Goal: Information Seeking & Learning: Learn about a topic

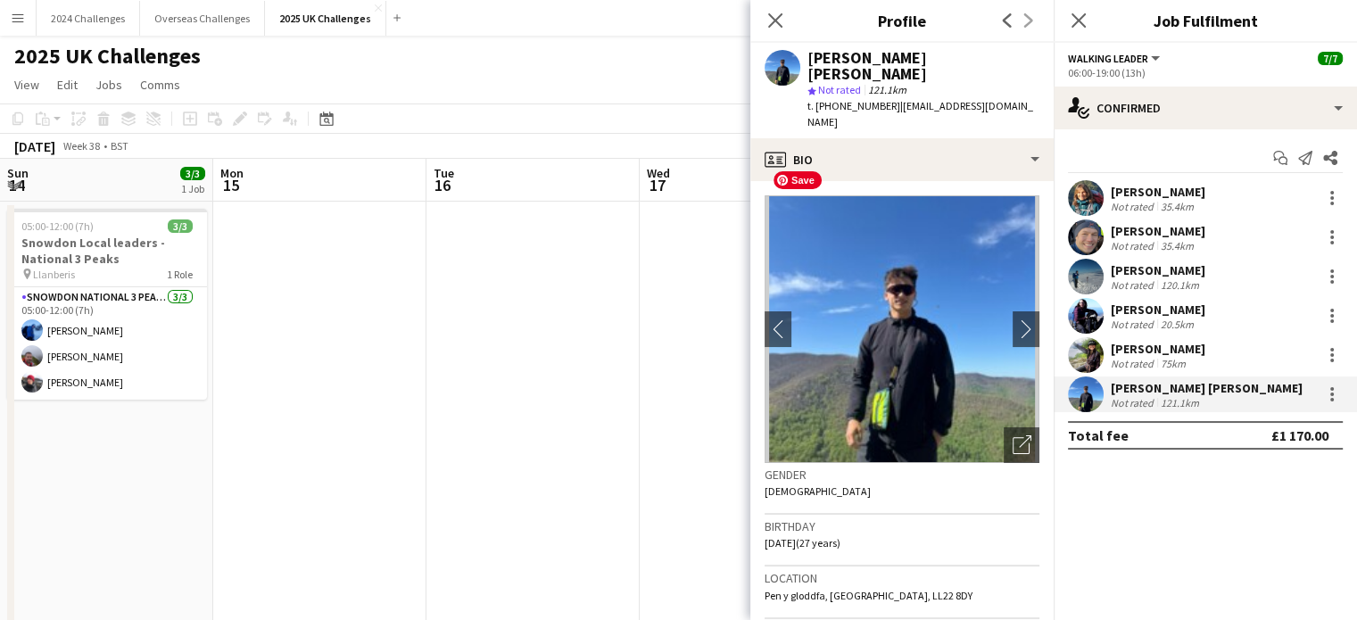
scroll to position [0, 669]
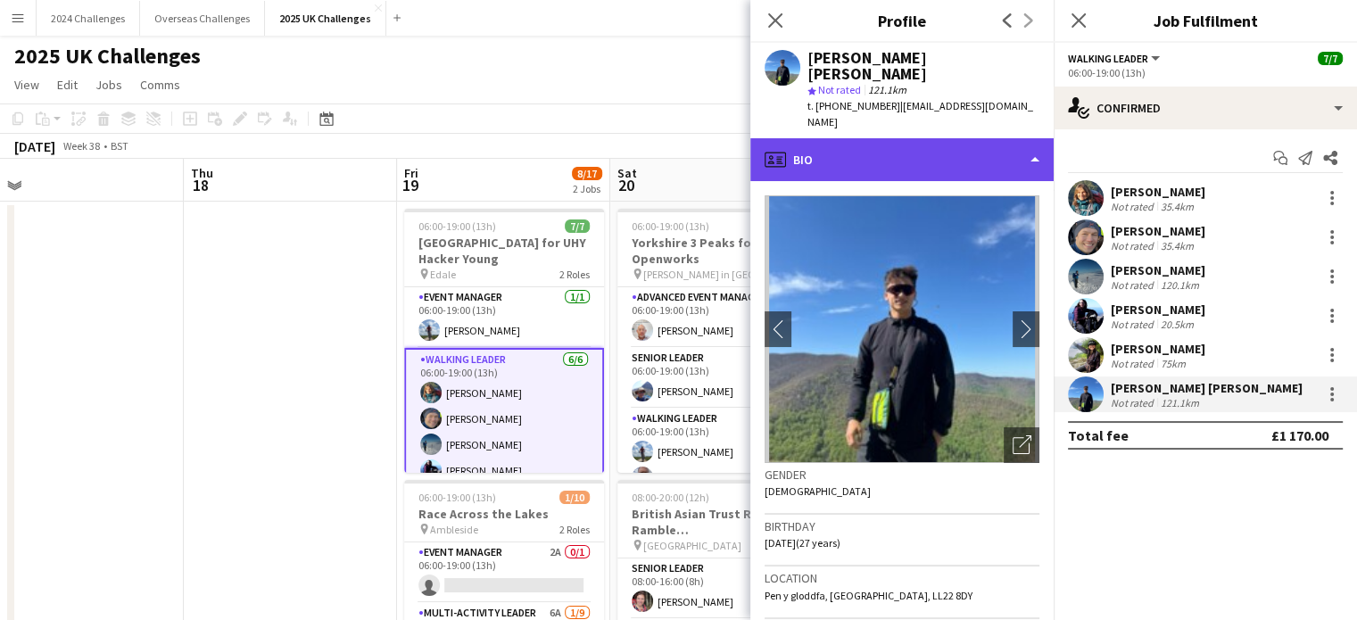
click at [955, 138] on div "profile Bio" at bounding box center [901, 159] width 303 height 43
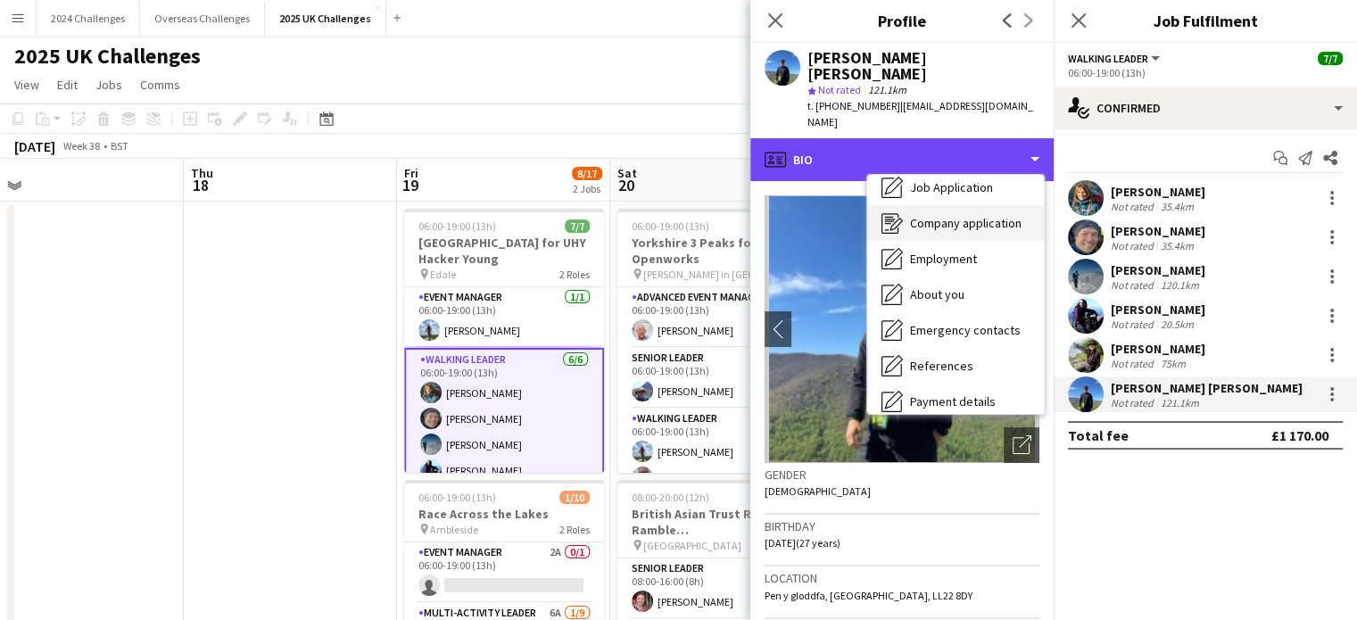
scroll to position [89, 0]
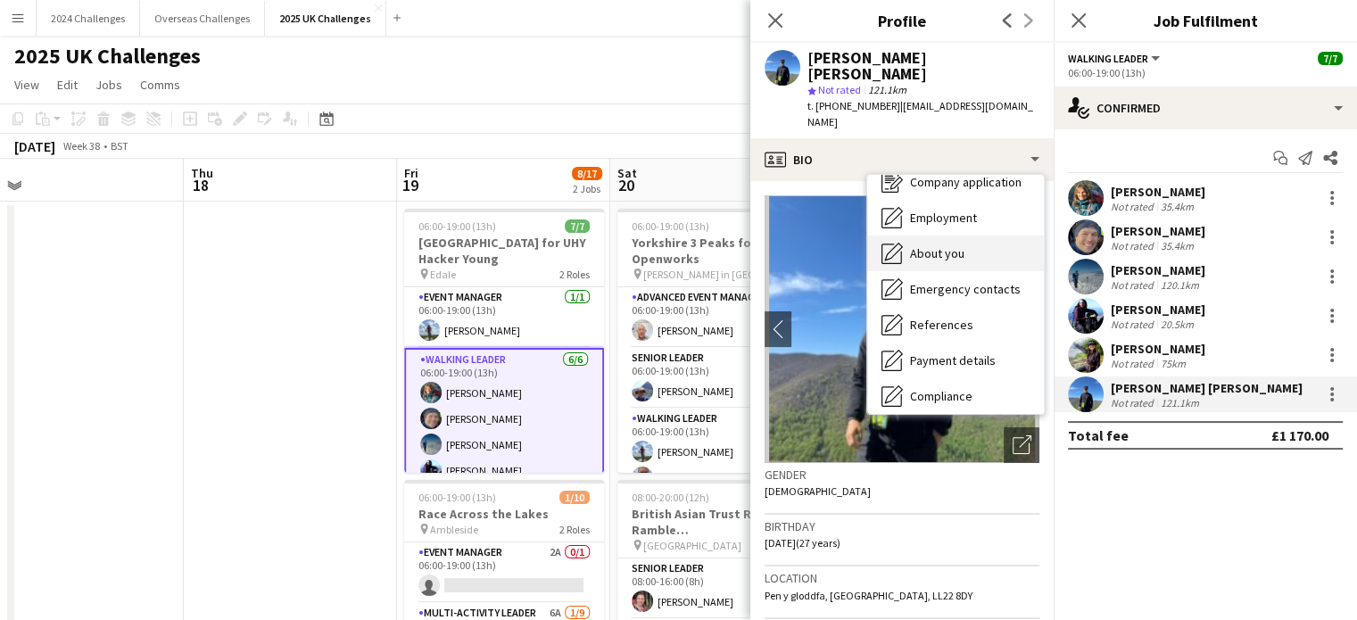
click at [958, 245] on span "About you" at bounding box center [937, 253] width 54 height 16
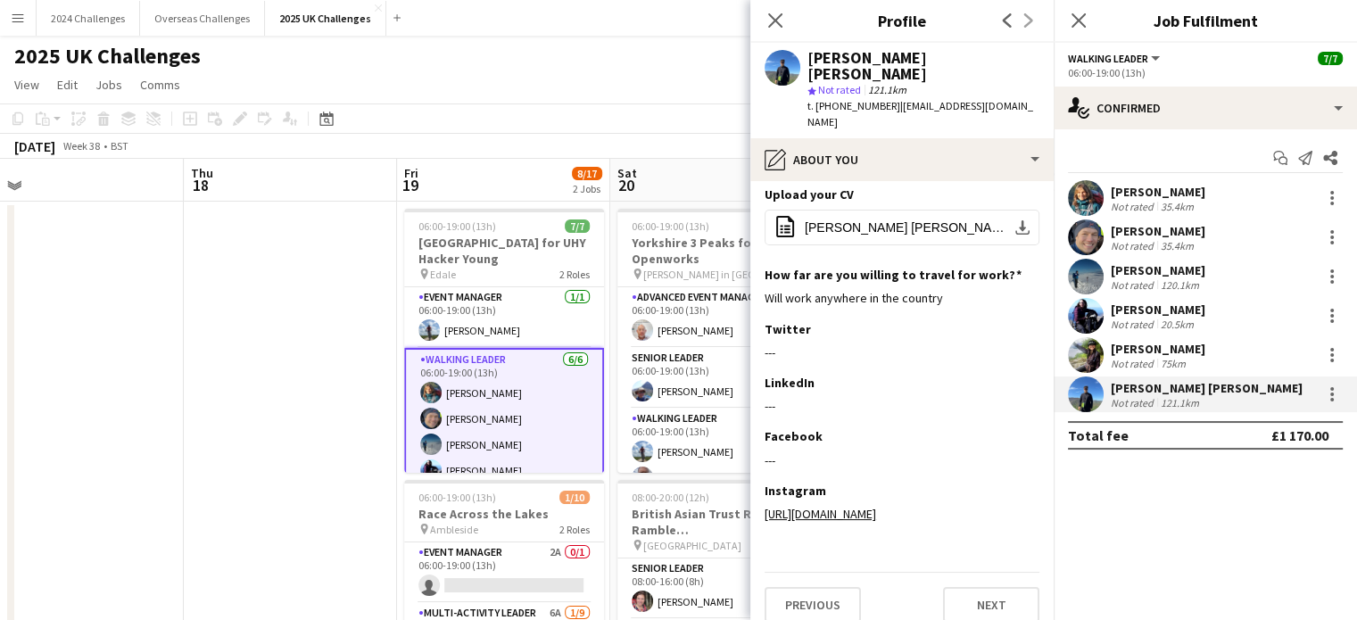
scroll to position [0, 0]
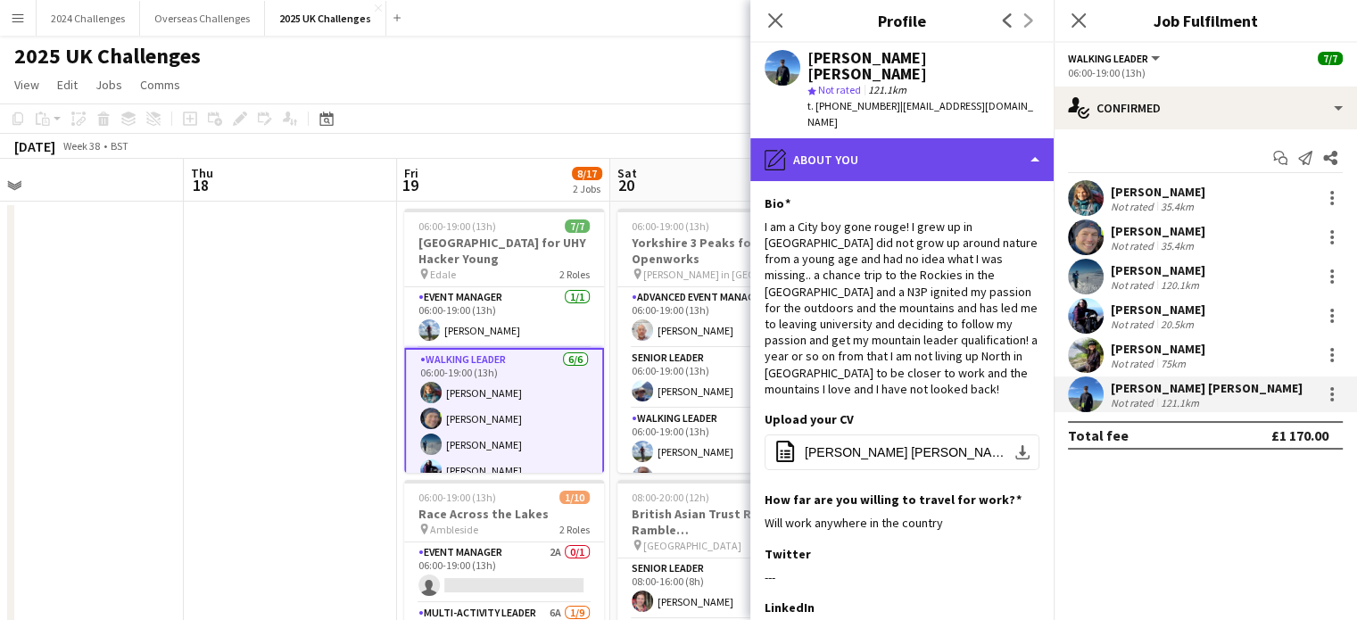
click at [1034, 138] on div "pencil4 About you" at bounding box center [901, 159] width 303 height 43
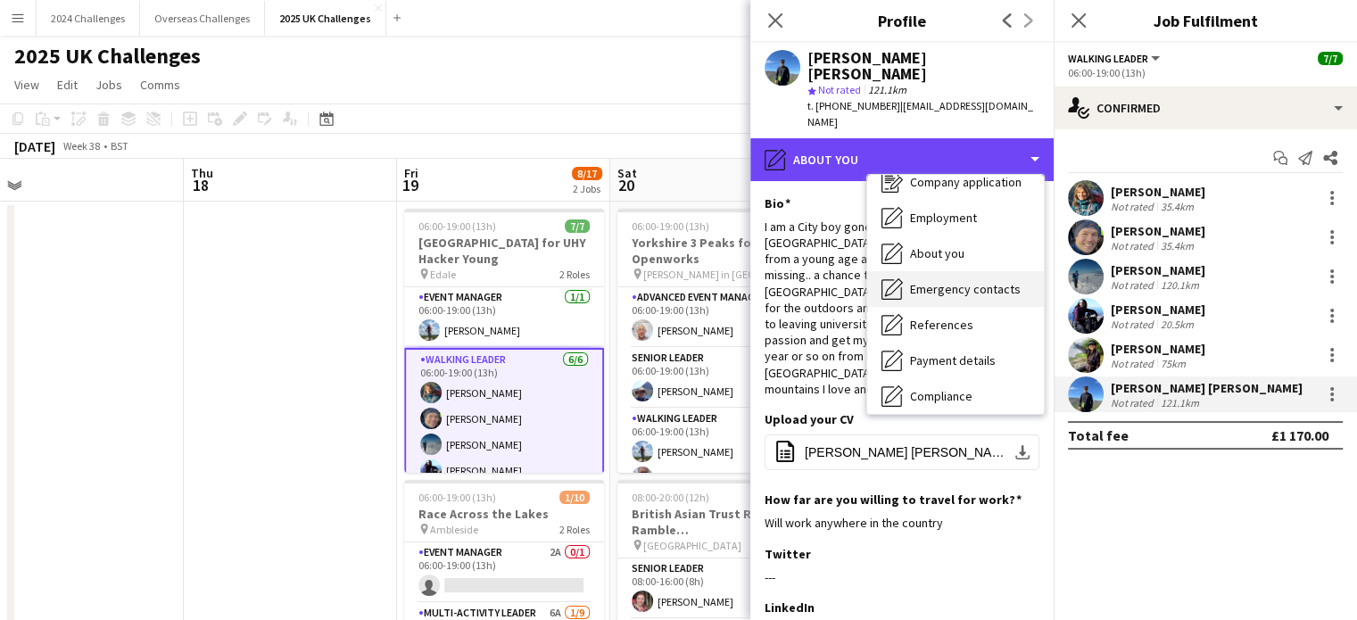
scroll to position [178, 0]
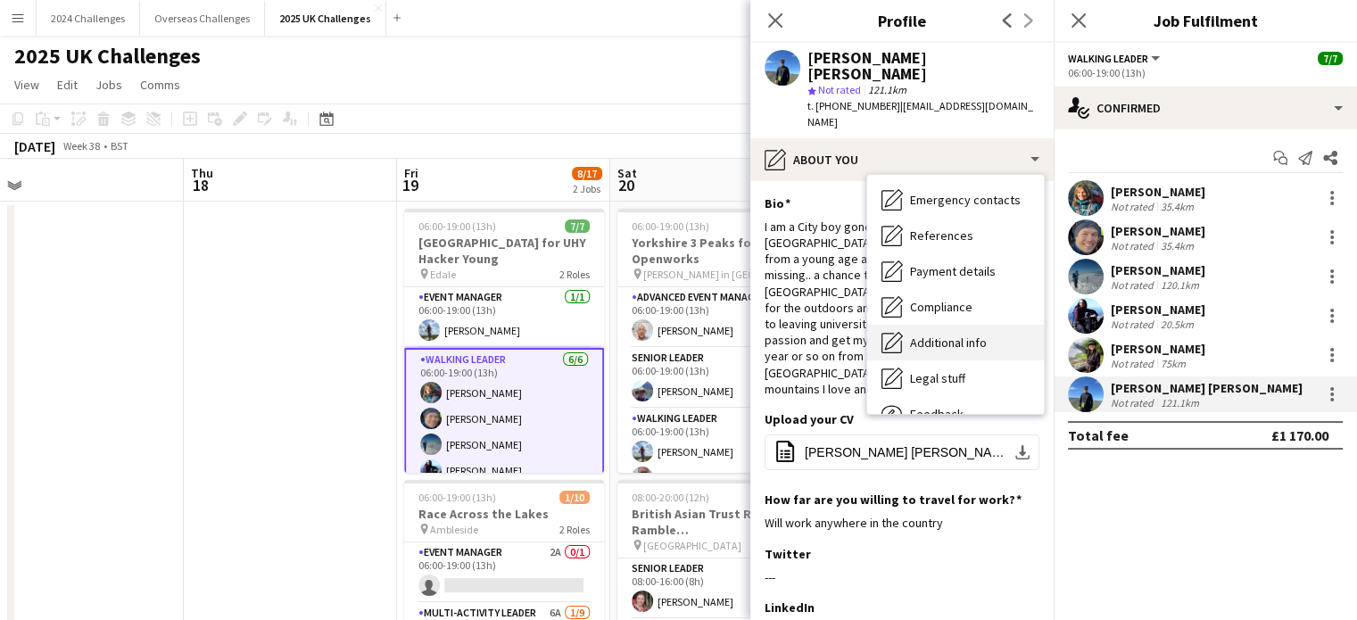
click at [978, 335] on span "Additional info" at bounding box center [948, 343] width 77 height 16
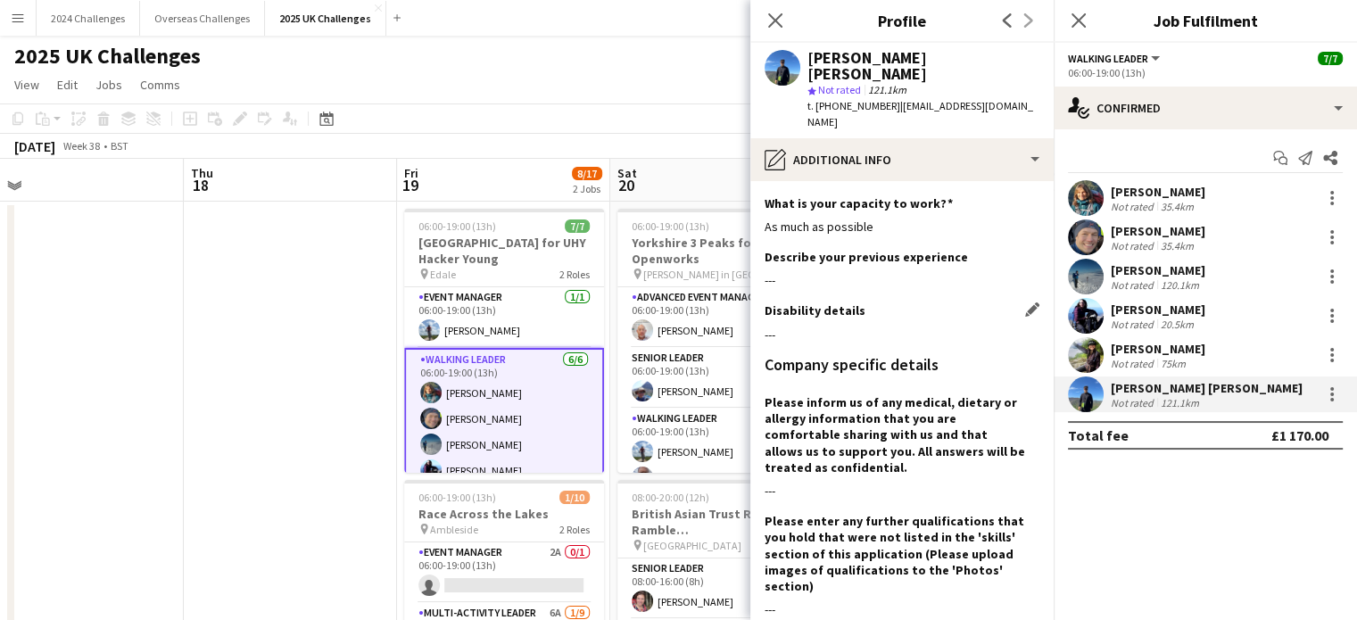
scroll to position [79, 0]
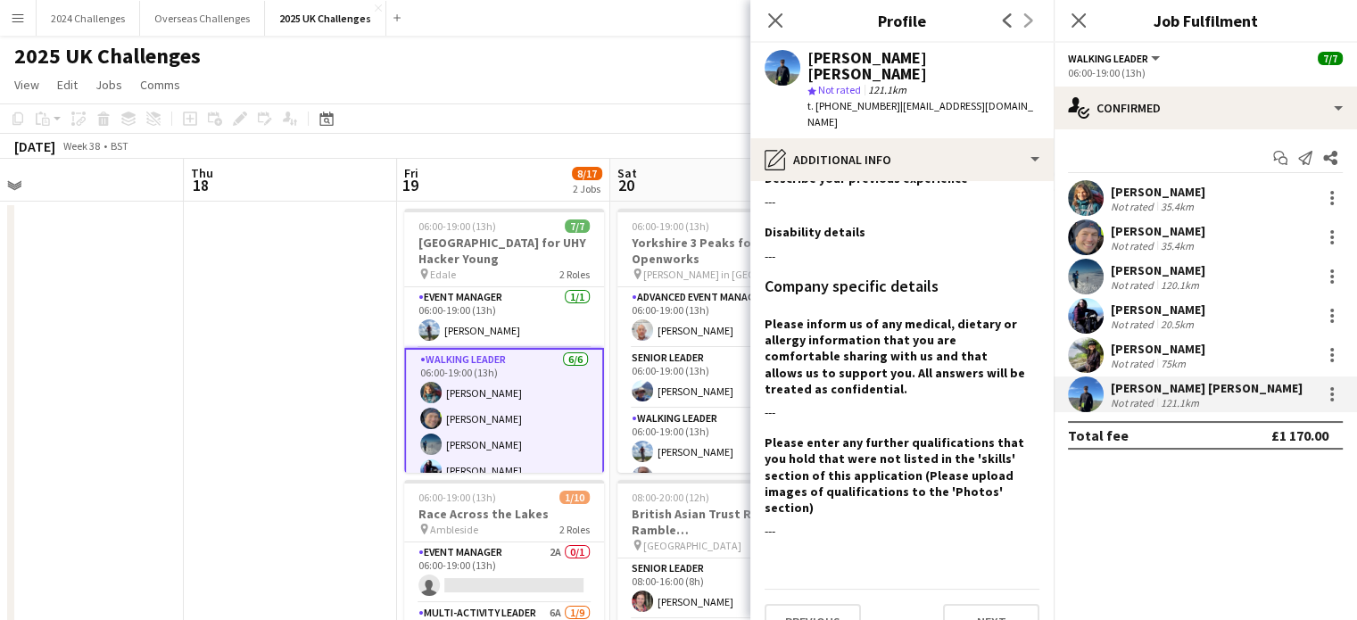
click at [1167, 359] on div "75km" at bounding box center [1173, 363] width 32 height 13
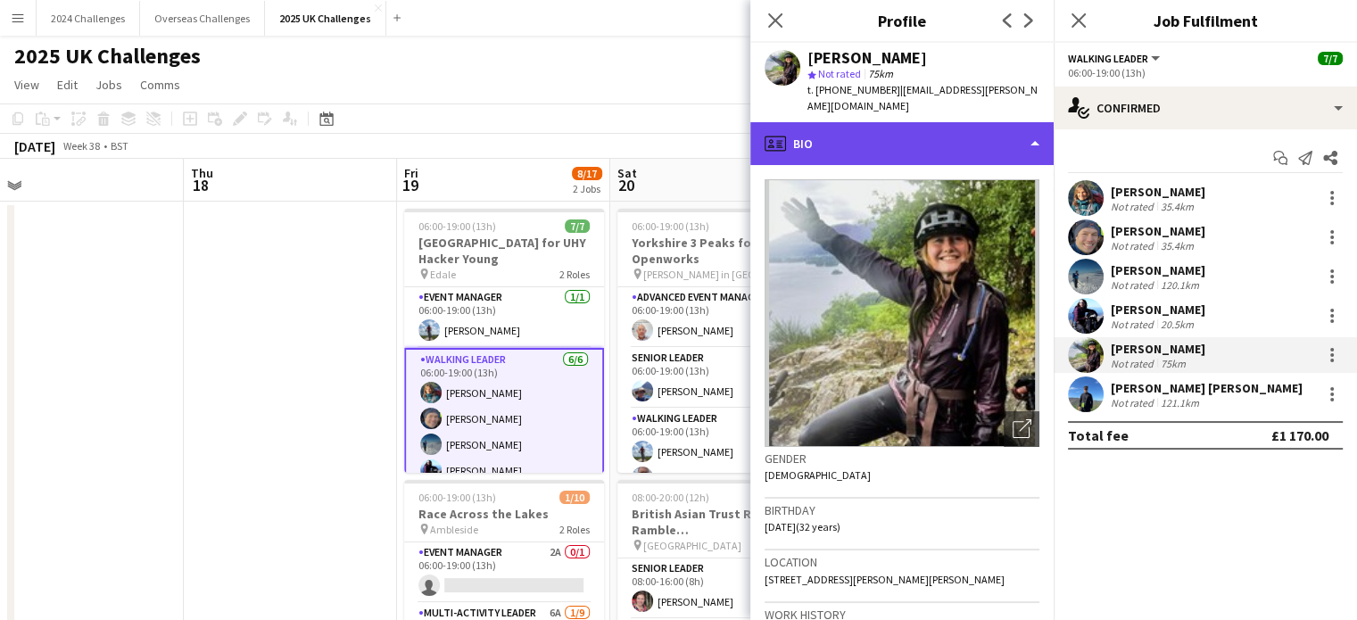
click at [1024, 124] on div "profile Bio" at bounding box center [901, 143] width 303 height 43
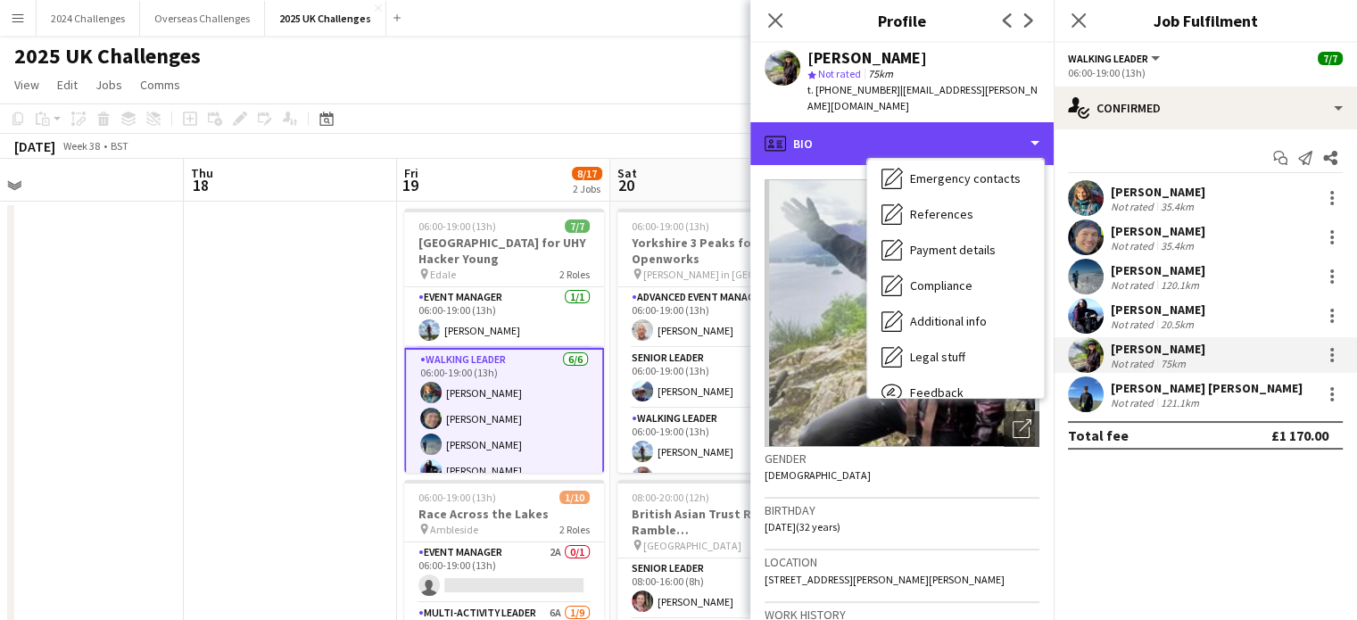
scroll to position [239, 0]
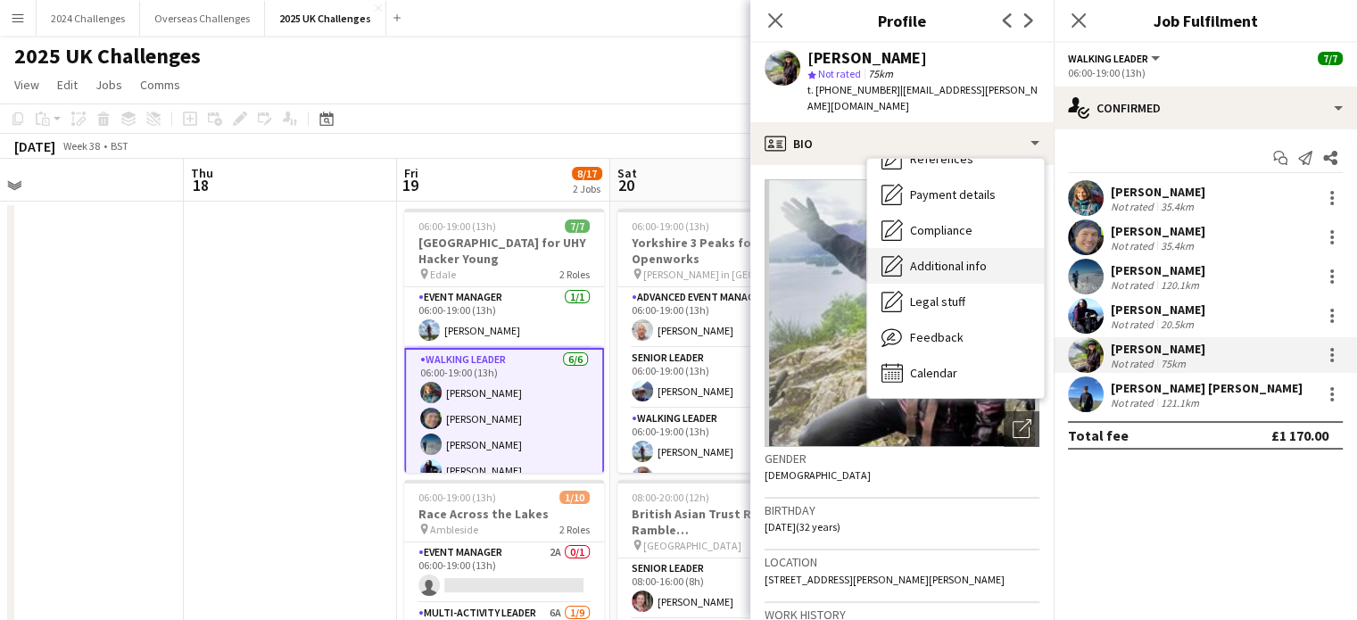
click at [974, 258] on span "Additional info" at bounding box center [948, 266] width 77 height 16
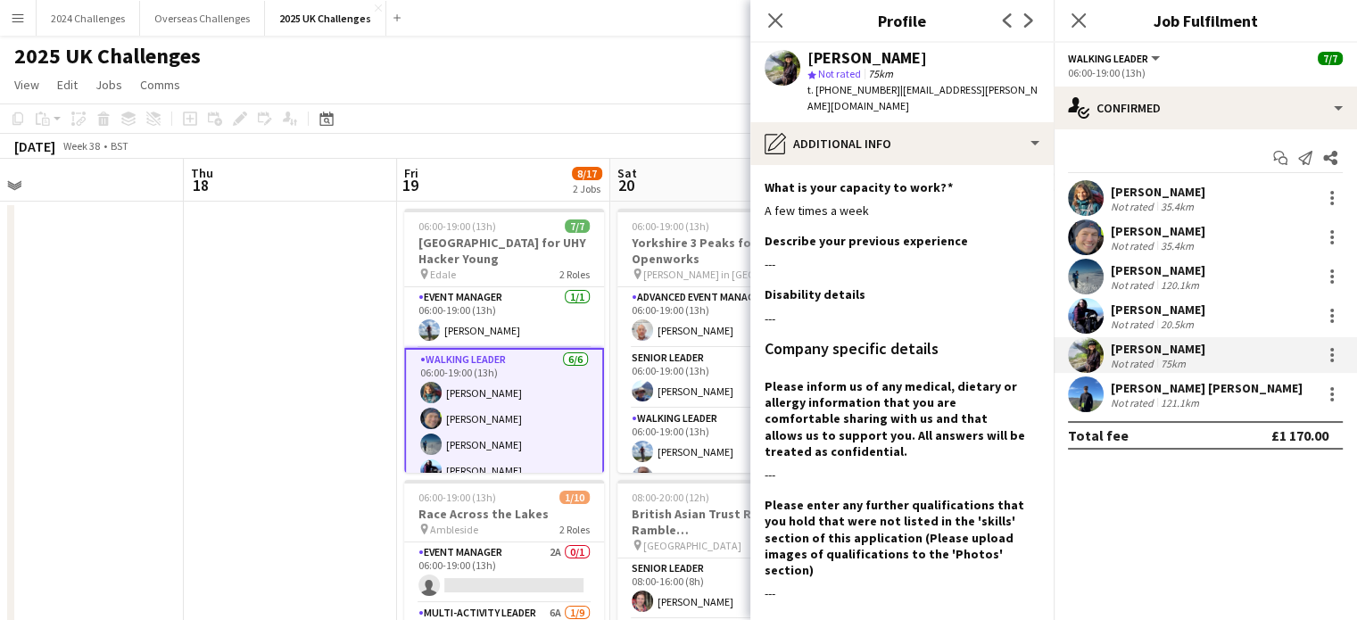
click at [1171, 303] on div "[PERSON_NAME]" at bounding box center [1158, 310] width 95 height 16
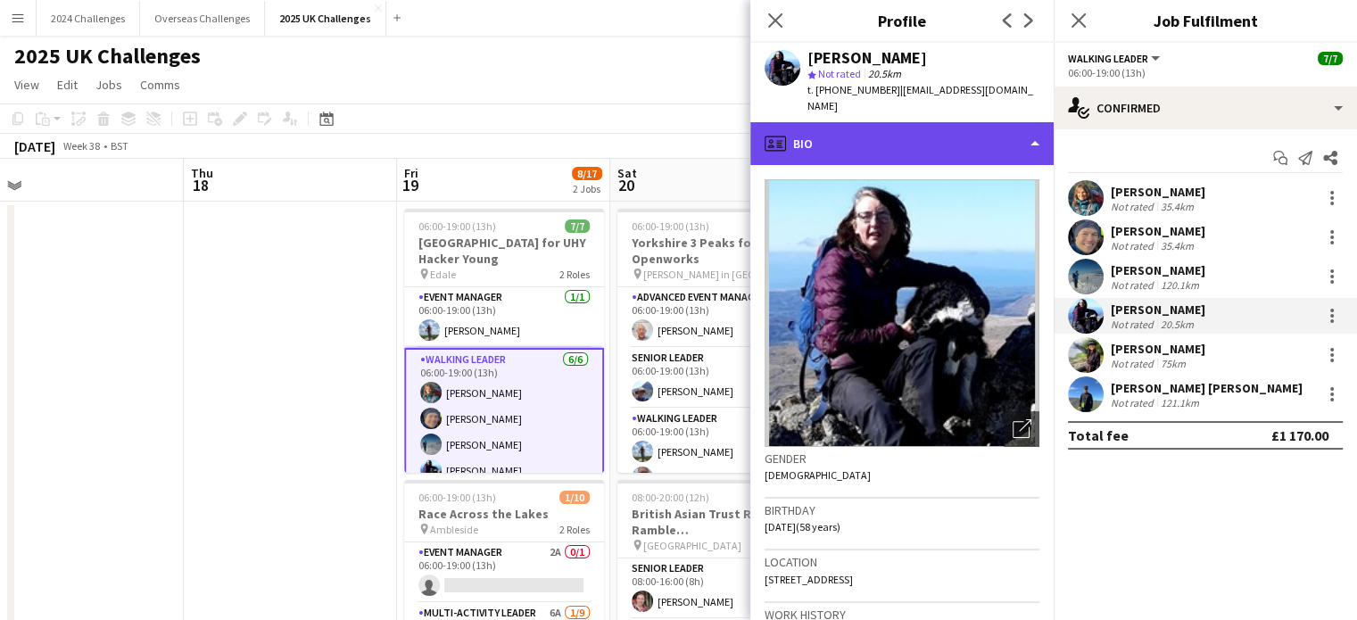
click at [1032, 126] on div "profile Bio" at bounding box center [901, 143] width 303 height 43
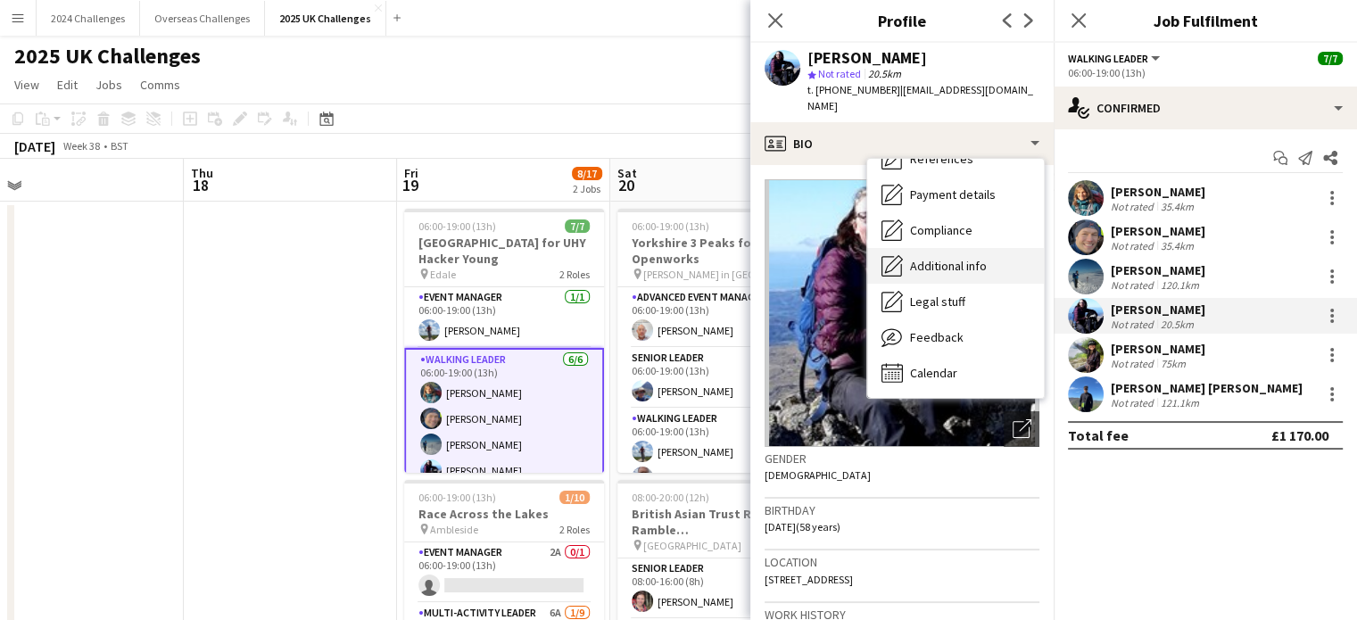
click at [976, 248] on div "Additional info Additional info" at bounding box center [955, 266] width 177 height 36
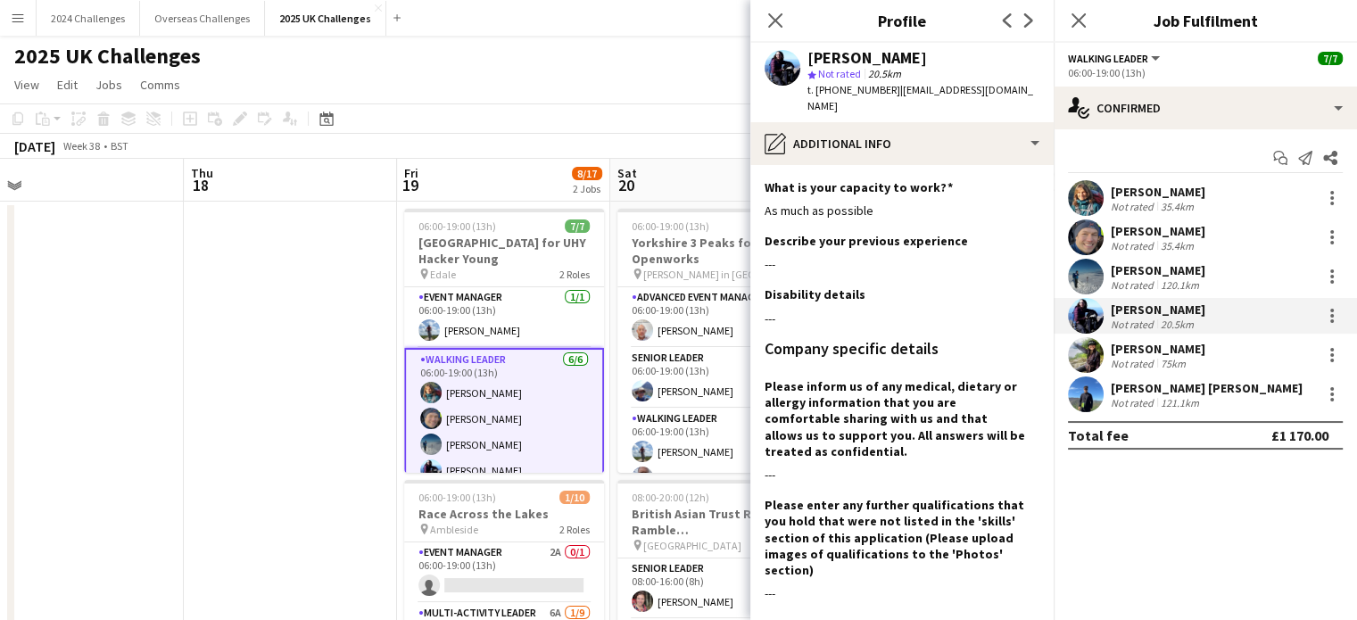
click at [1170, 274] on div "[PERSON_NAME]" at bounding box center [1158, 270] width 95 height 16
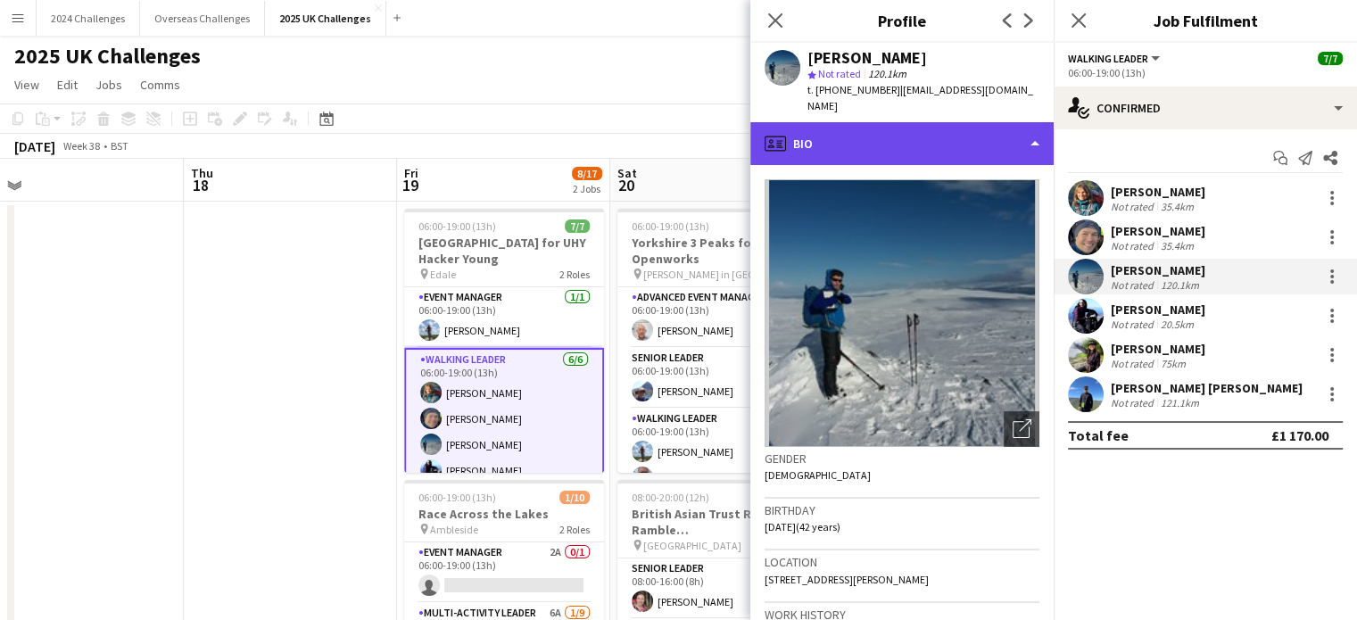
click at [1032, 132] on div "profile Bio" at bounding box center [901, 143] width 303 height 43
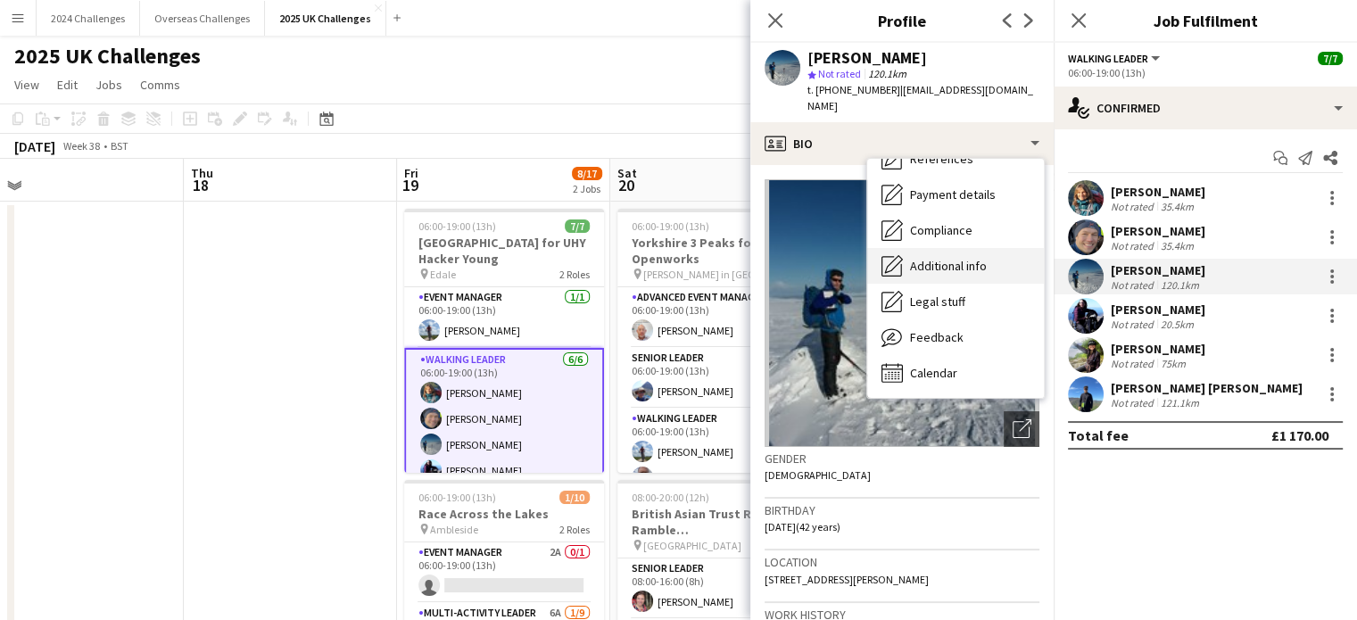
click at [982, 258] on span "Additional info" at bounding box center [948, 266] width 77 height 16
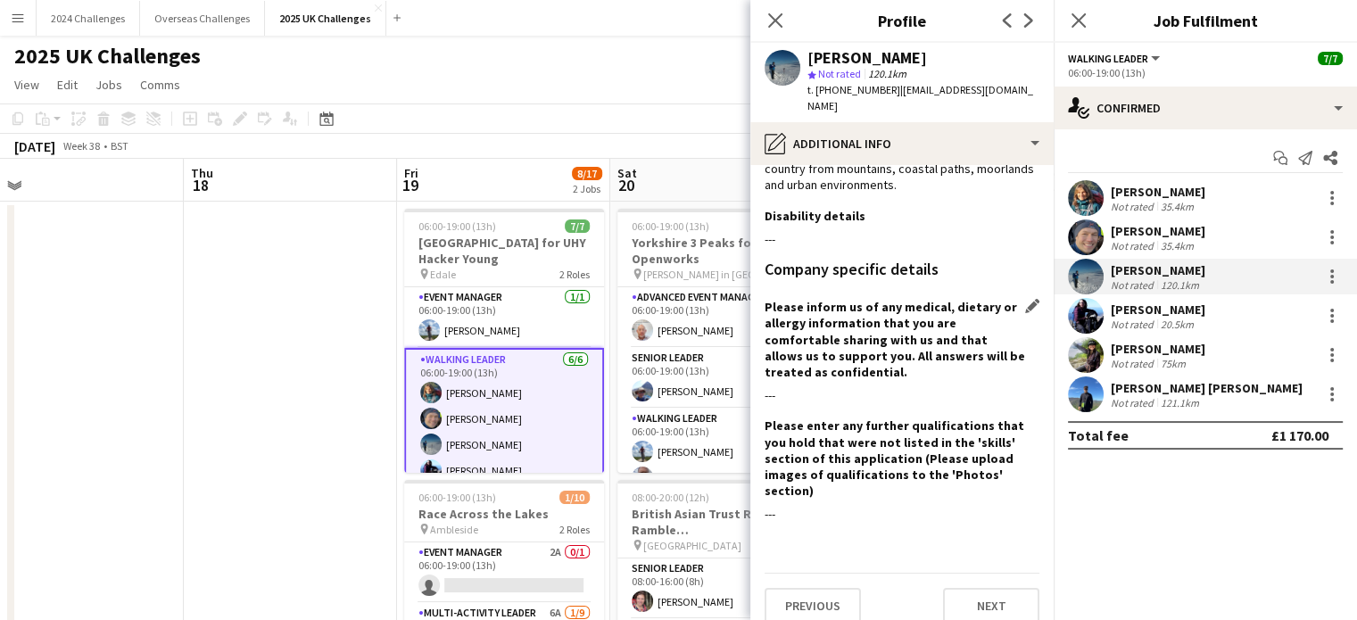
scroll to position [87, 0]
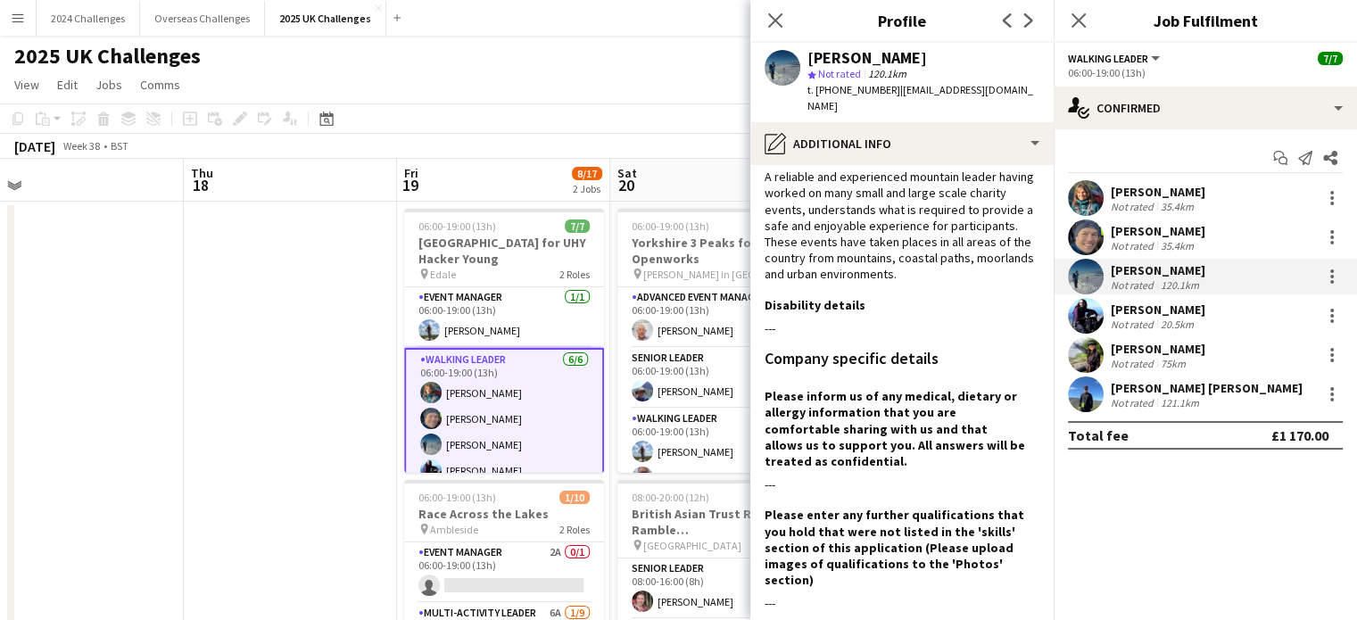
click at [1160, 231] on div "[PERSON_NAME]" at bounding box center [1158, 231] width 95 height 16
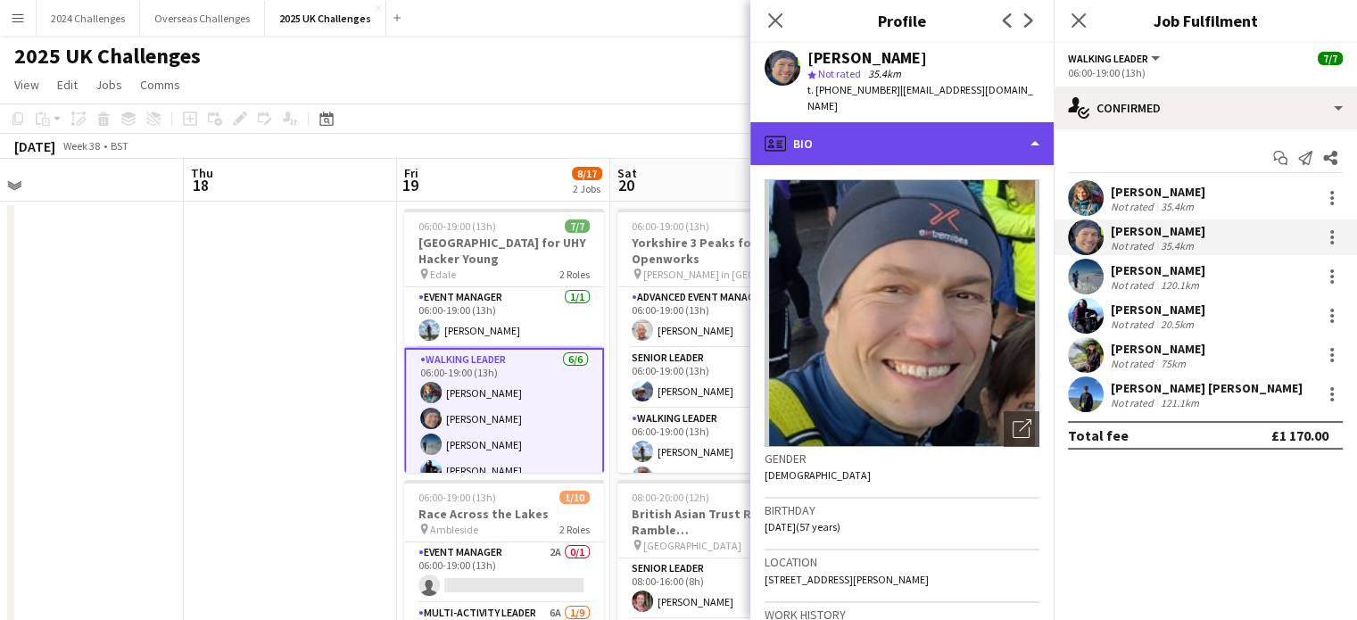
click at [1017, 122] on div "profile Bio" at bounding box center [901, 143] width 303 height 43
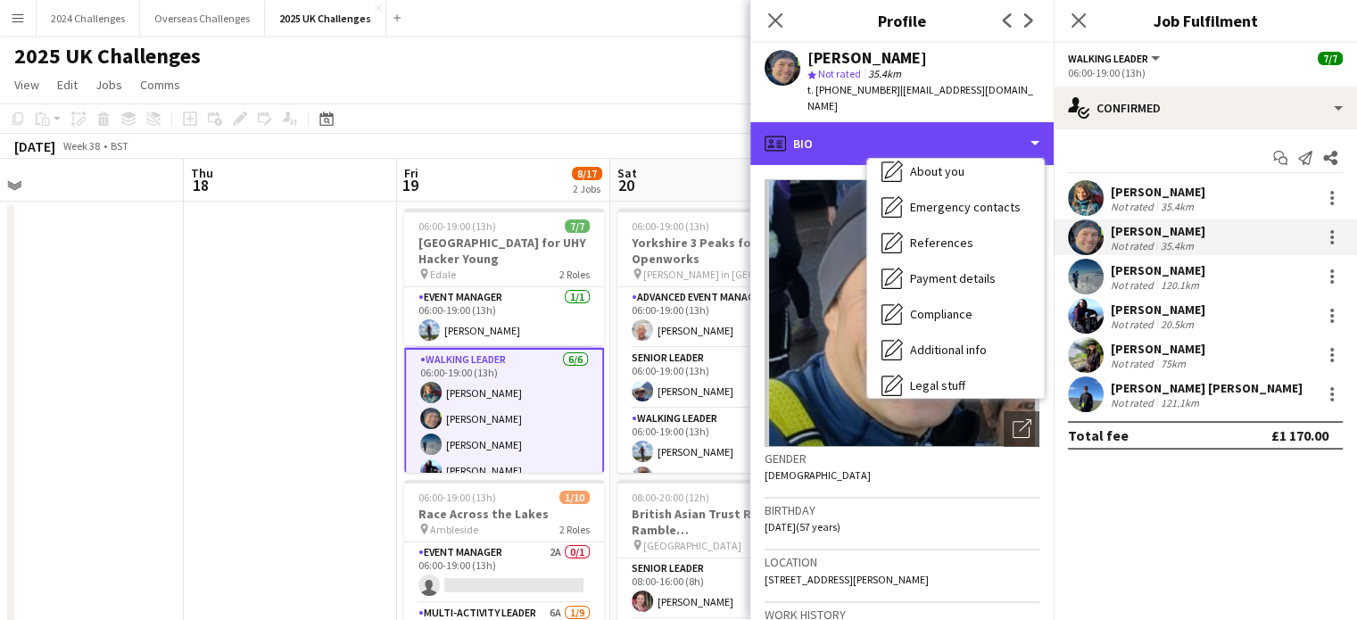
scroll to position [239, 0]
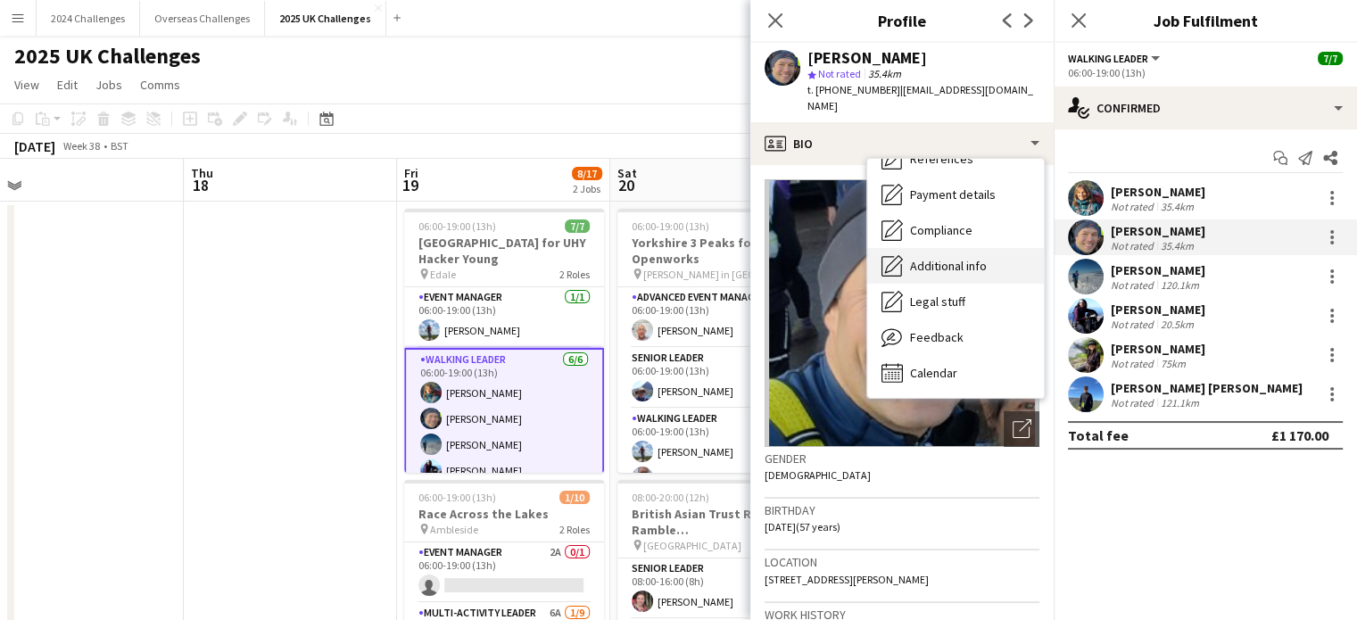
click at [960, 258] on span "Additional info" at bounding box center [948, 266] width 77 height 16
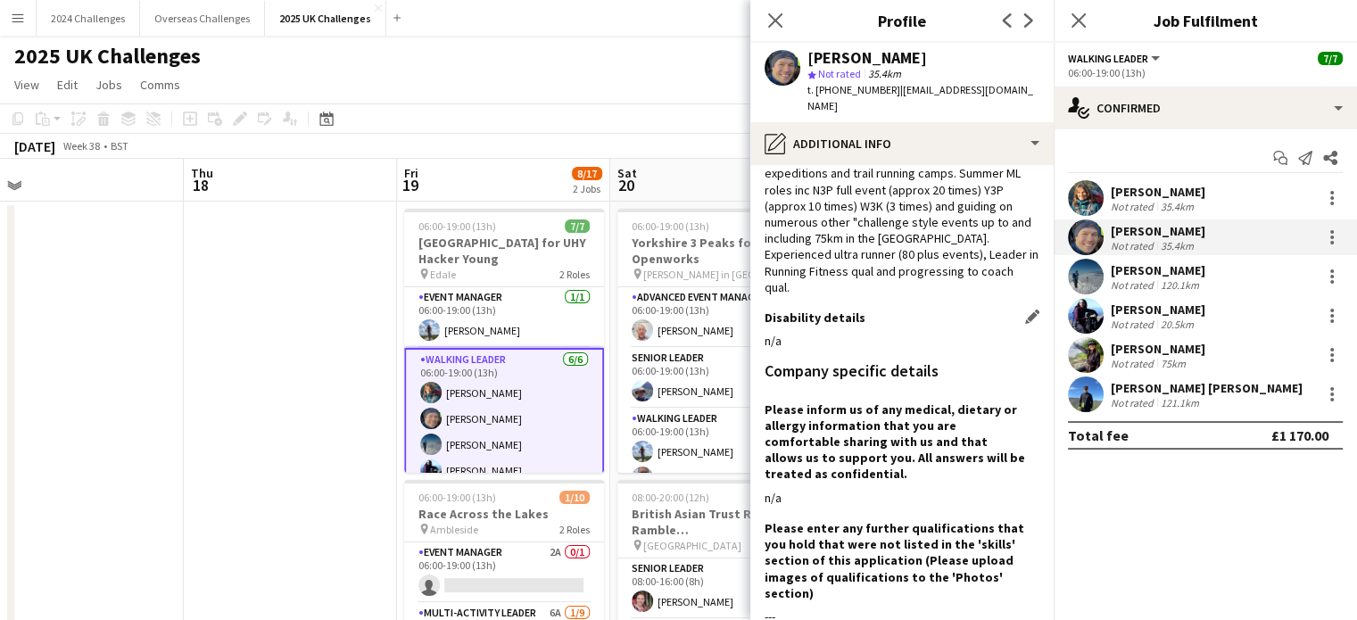
scroll to position [258, 0]
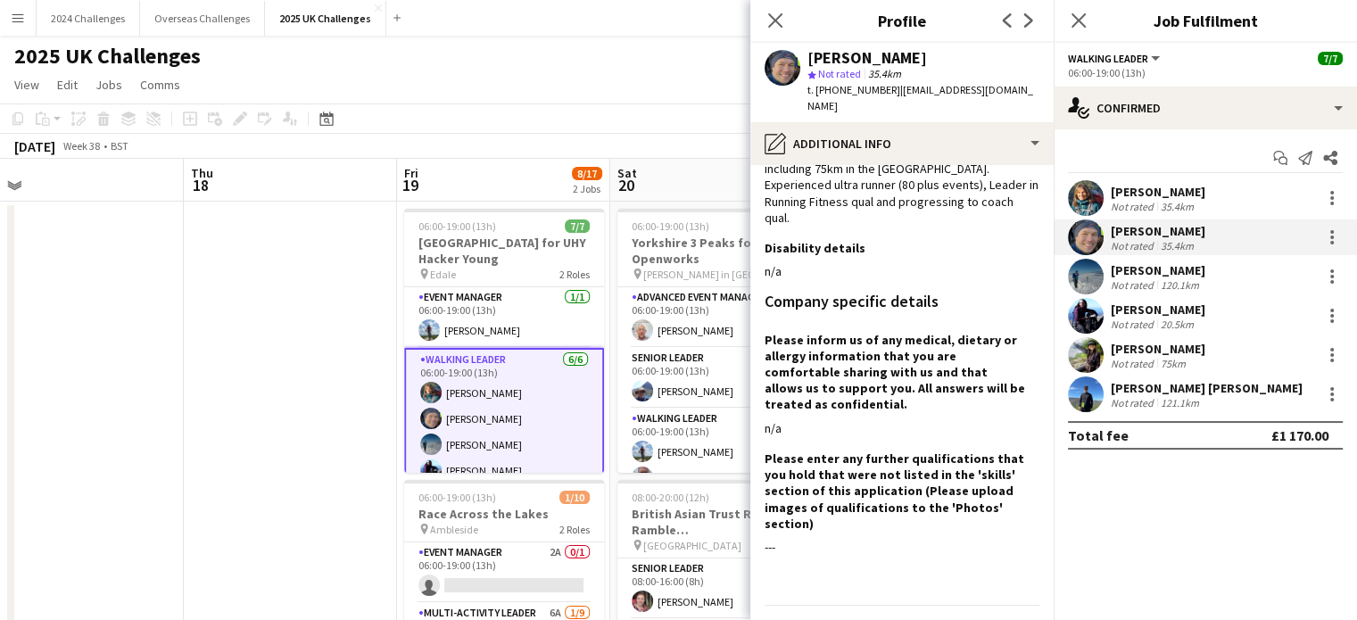
click at [1166, 200] on div "35.4km" at bounding box center [1177, 206] width 40 height 13
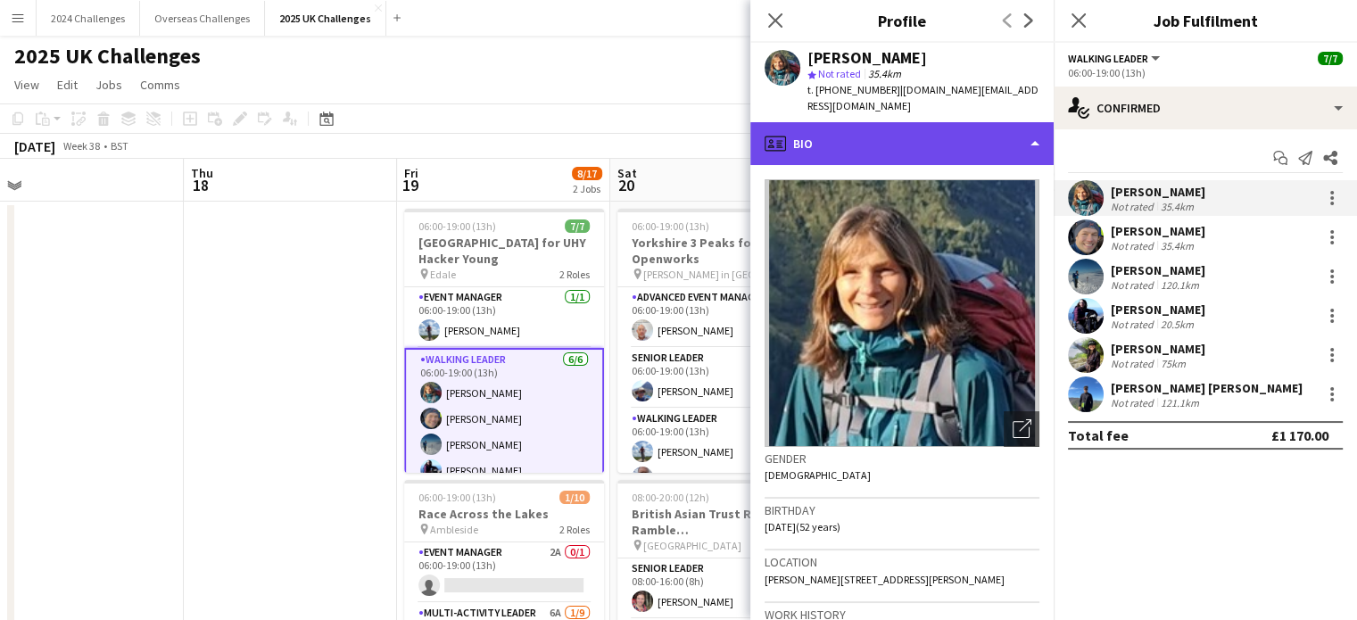
click at [1042, 128] on div "profile Bio" at bounding box center [901, 143] width 303 height 43
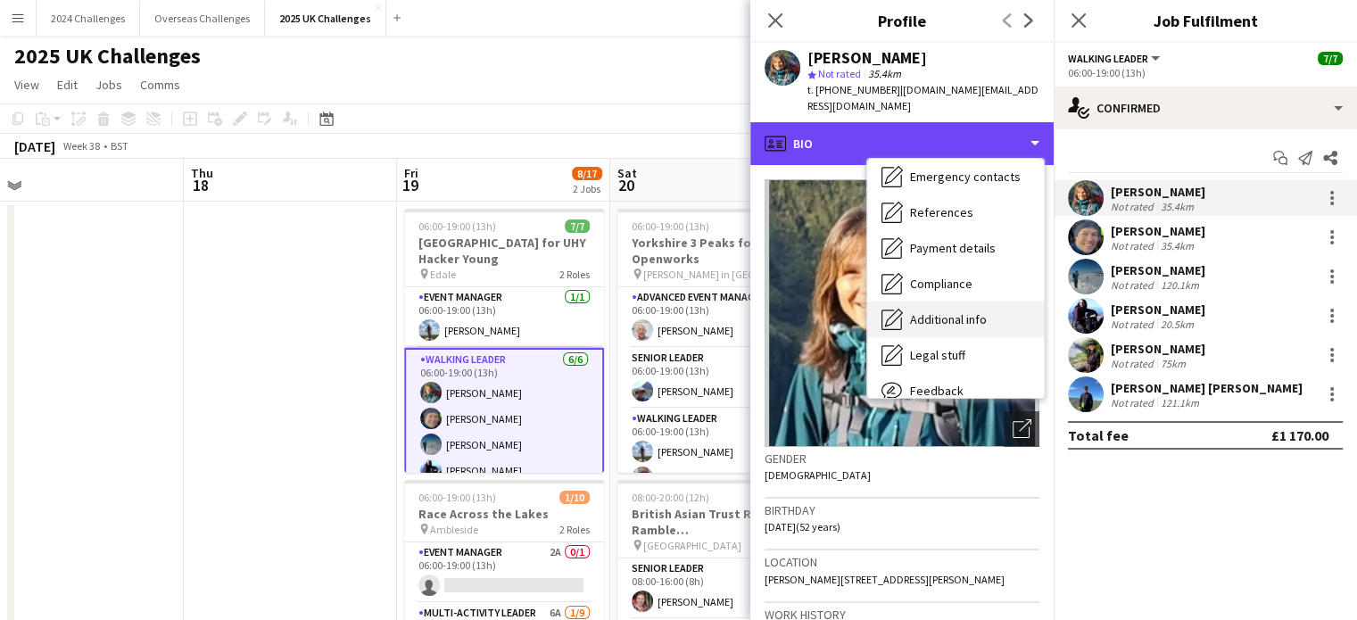
scroll to position [239, 0]
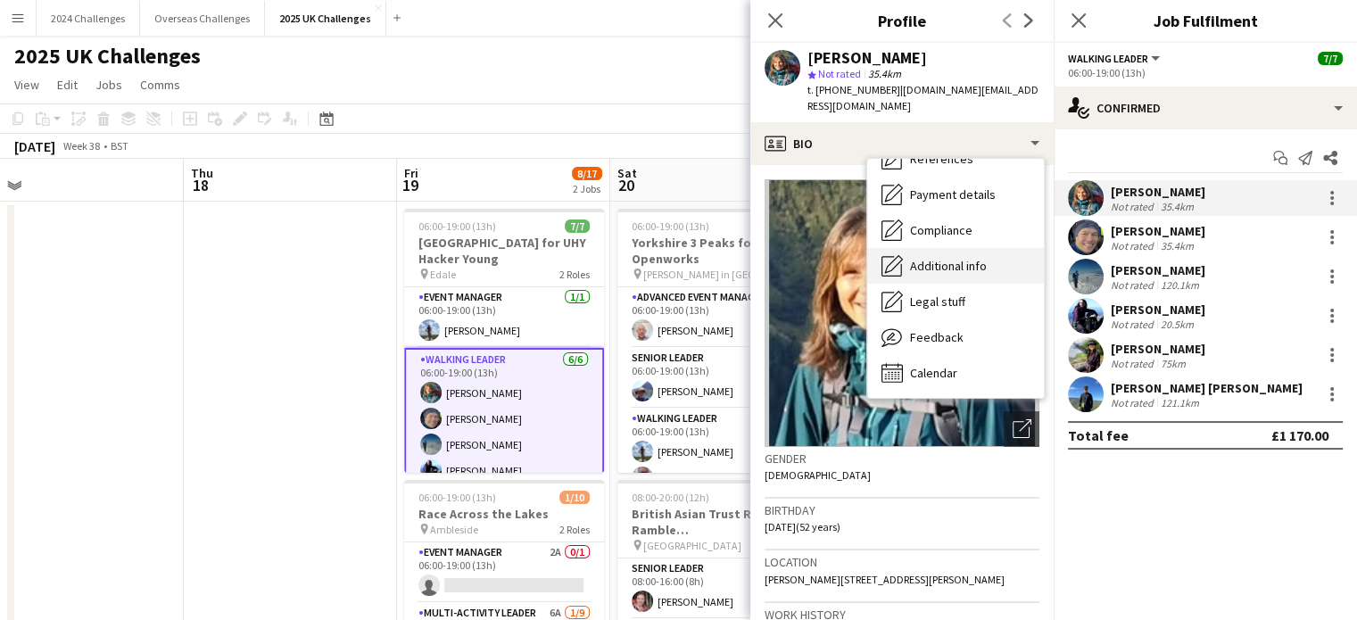
click at [961, 258] on span "Additional info" at bounding box center [948, 266] width 77 height 16
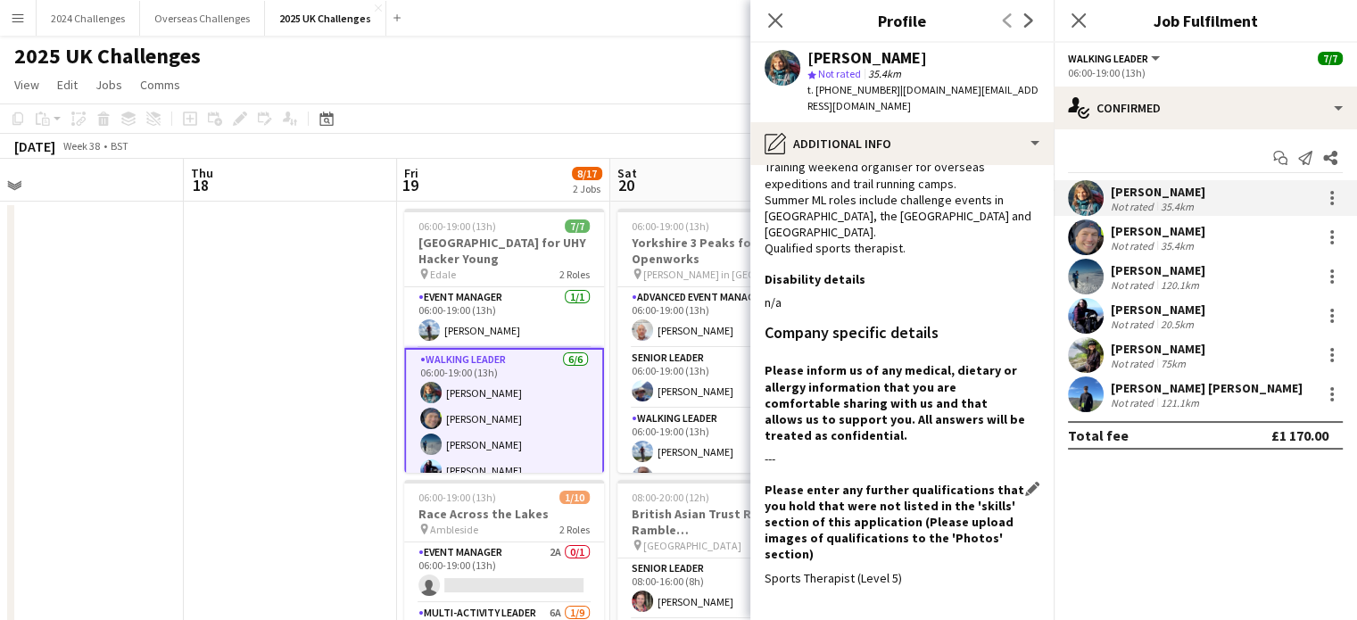
scroll to position [371, 0]
